Goal: Navigation & Orientation: Find specific page/section

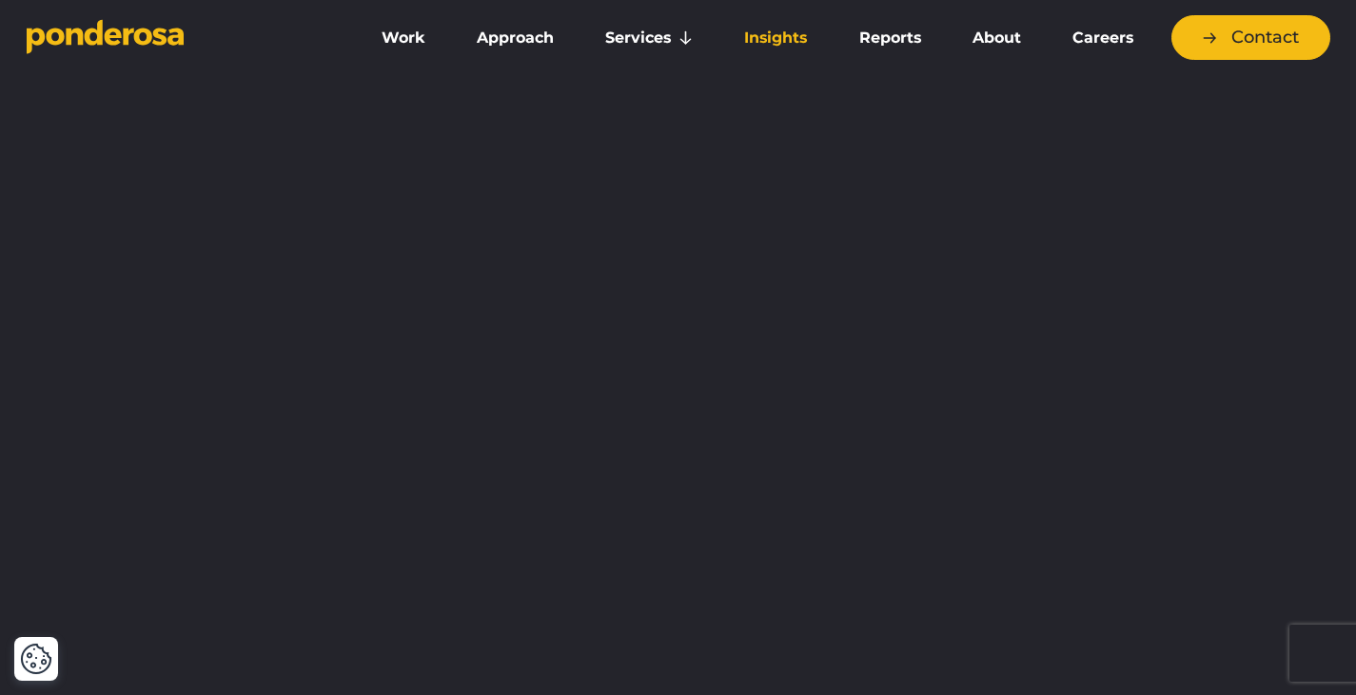
click at [765, 46] on link "Insights" at bounding box center [775, 38] width 107 height 40
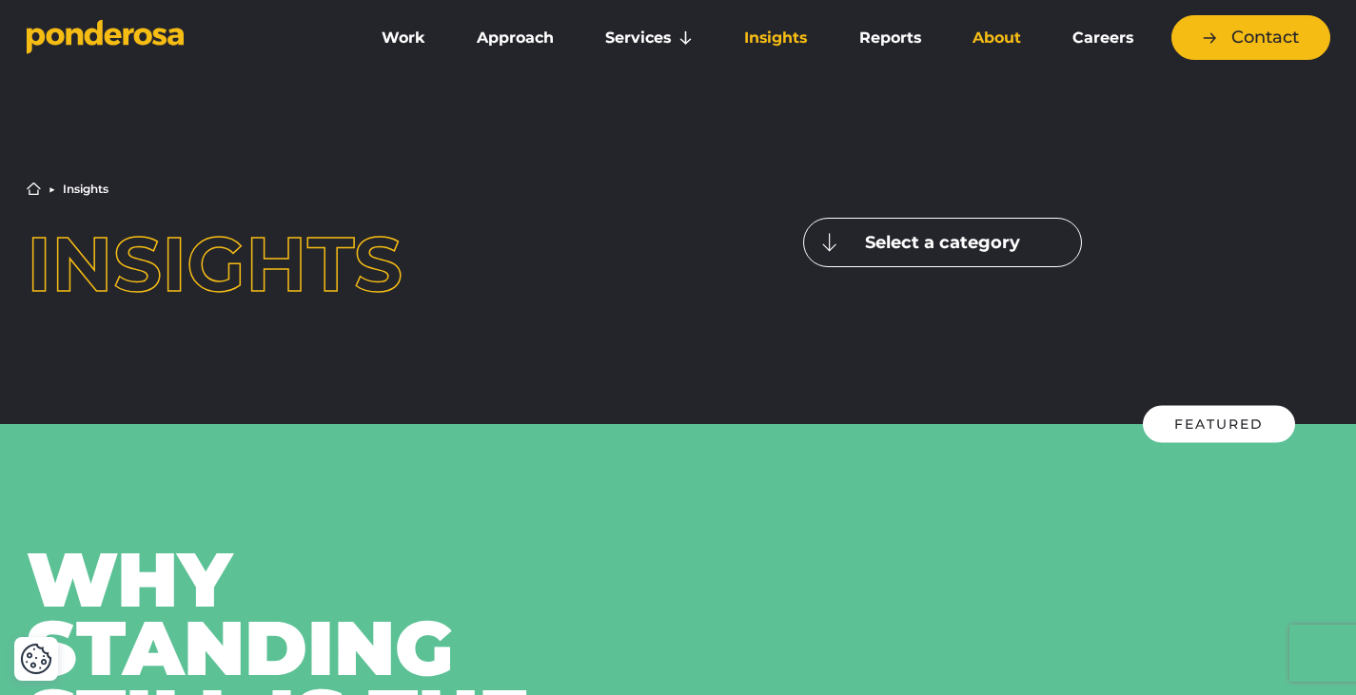
click at [1018, 47] on link "About" at bounding box center [996, 38] width 92 height 40
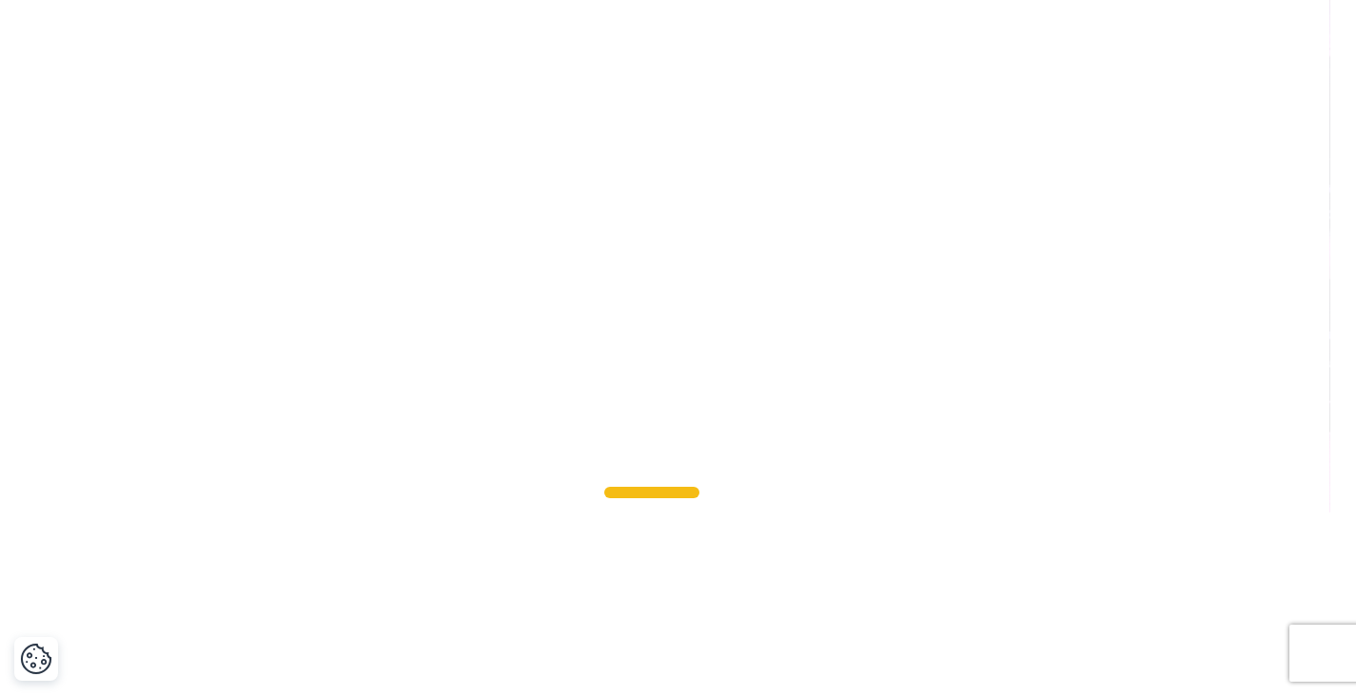
scroll to position [1685, 0]
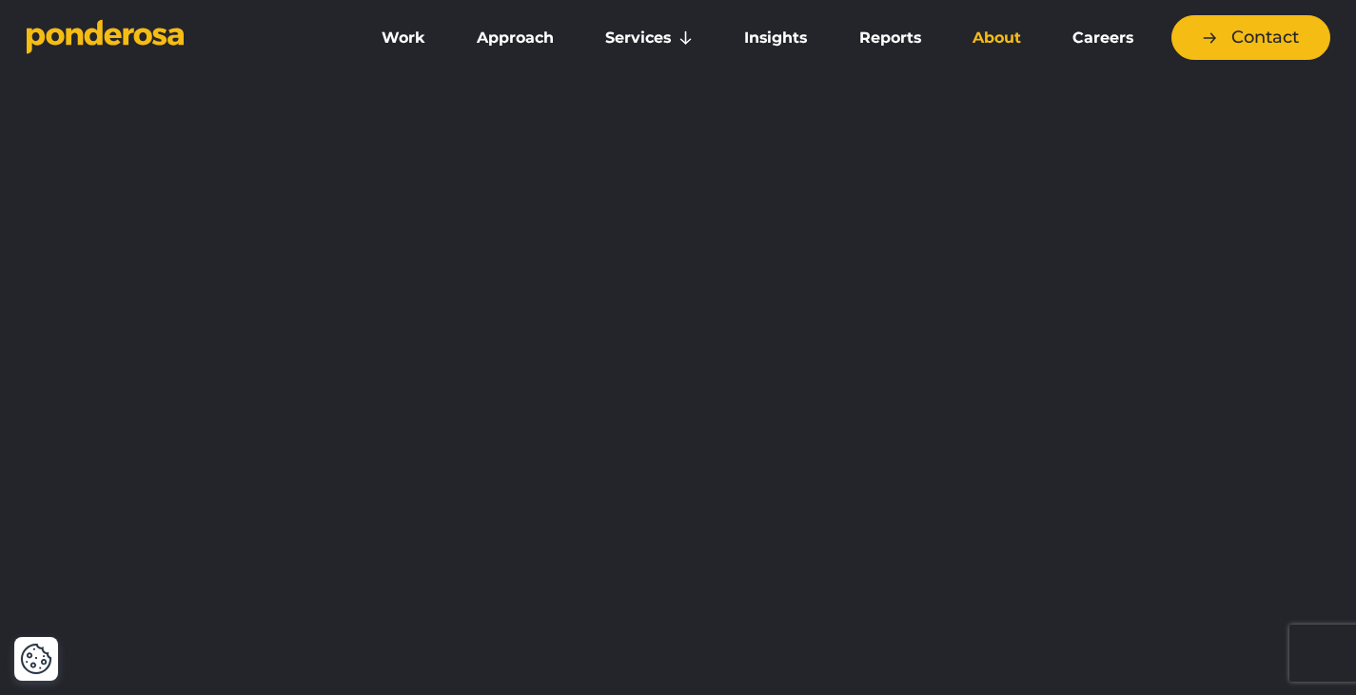
click at [994, 45] on link "About" at bounding box center [996, 38] width 92 height 40
click at [992, 41] on link "About" at bounding box center [996, 38] width 92 height 40
